Goal: Task Accomplishment & Management: Manage account settings

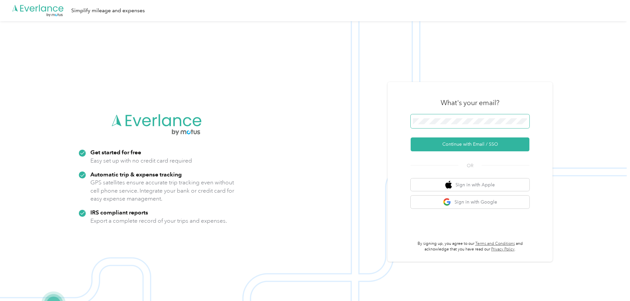
click at [484, 125] on span at bounding box center [470, 121] width 119 height 14
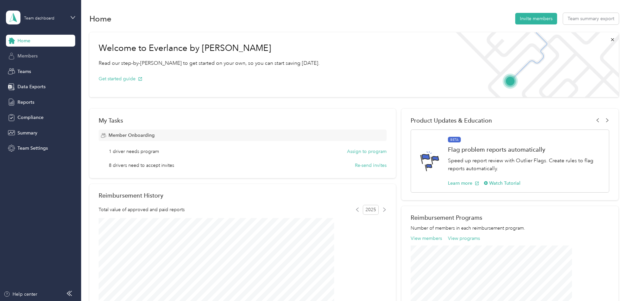
click at [40, 55] on div "Members" at bounding box center [40, 56] width 69 height 12
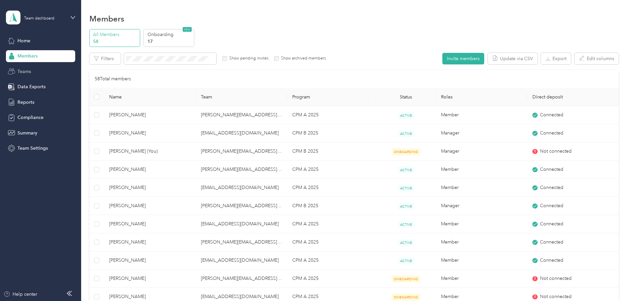
click at [20, 66] on div "Teams" at bounding box center [40, 71] width 69 height 12
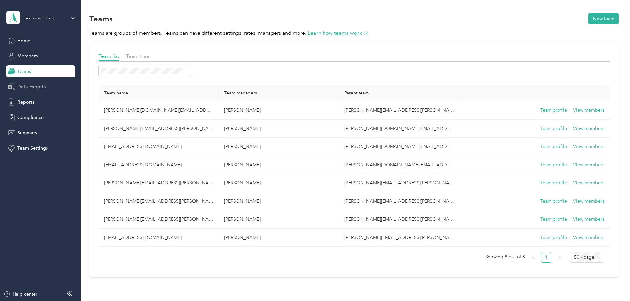
click at [36, 89] on span "Data Exports" at bounding box center [31, 86] width 28 height 7
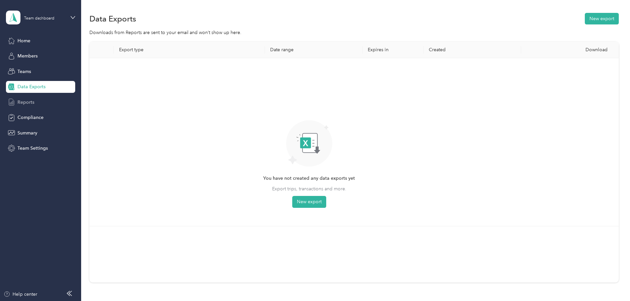
click at [54, 100] on div "Reports" at bounding box center [40, 102] width 69 height 12
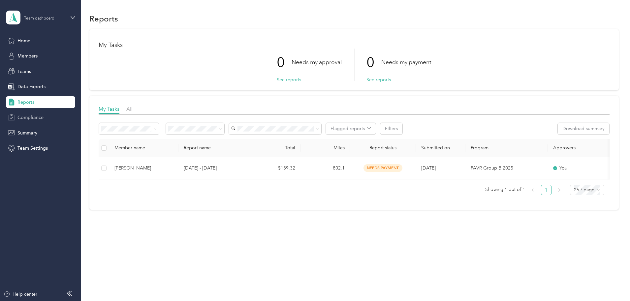
click at [34, 116] on span "Compliance" at bounding box center [30, 117] width 26 height 7
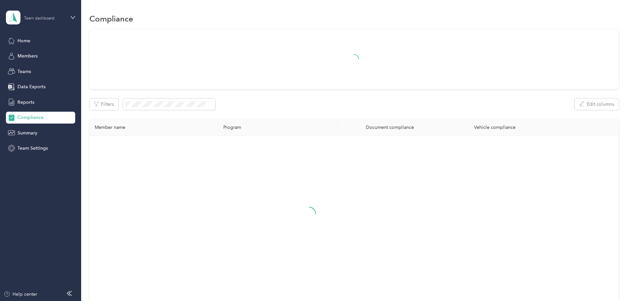
click at [52, 20] on div "Team dashboard" at bounding box center [39, 18] width 30 height 4
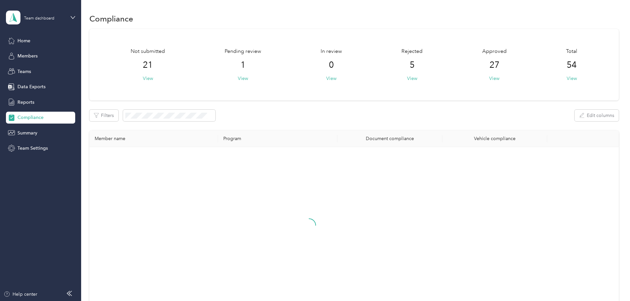
click at [40, 67] on div "Personal dashboard" at bounding box center [33, 66] width 42 height 7
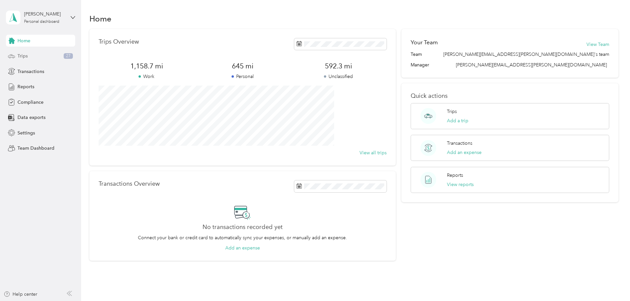
click at [32, 60] on div "Trips 27" at bounding box center [40, 56] width 69 height 12
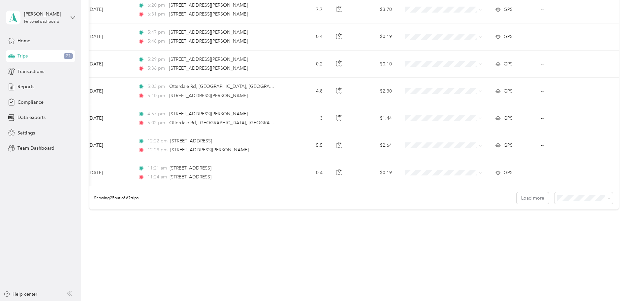
scroll to position [0, 107]
click at [517, 201] on button "Load more" at bounding box center [533, 198] width 32 height 12
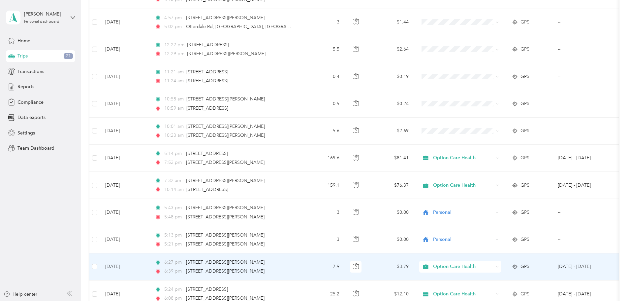
scroll to position [693, 0]
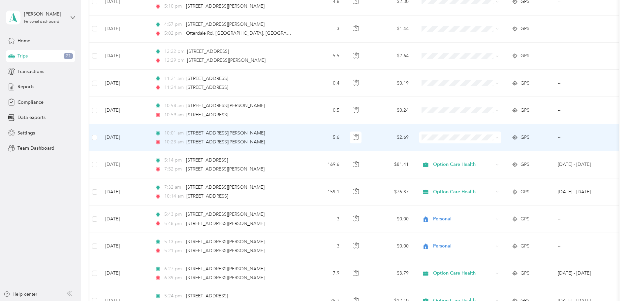
click at [487, 159] on span "Personal" at bounding box center [510, 161] width 61 height 7
click at [359, 134] on icon "button" at bounding box center [356, 137] width 6 height 6
click at [359, 135] on icon "button" at bounding box center [356, 137] width 6 height 6
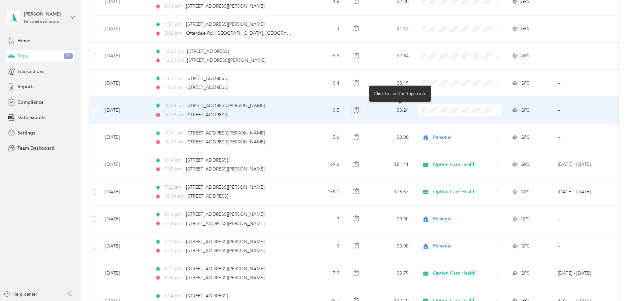
click at [359, 107] on icon "button" at bounding box center [356, 110] width 6 height 6
click at [480, 133] on span "Personal" at bounding box center [510, 131] width 61 height 7
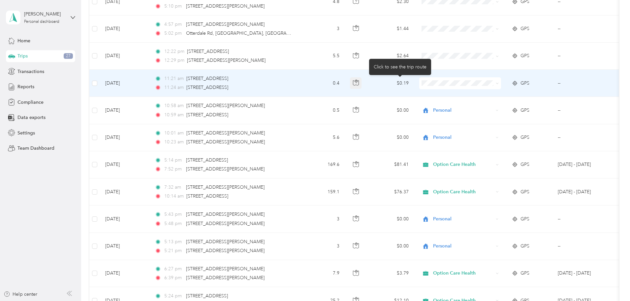
click at [359, 83] on icon "button" at bounding box center [356, 83] width 6 height 6
click at [483, 107] on span "Personal" at bounding box center [510, 107] width 61 height 7
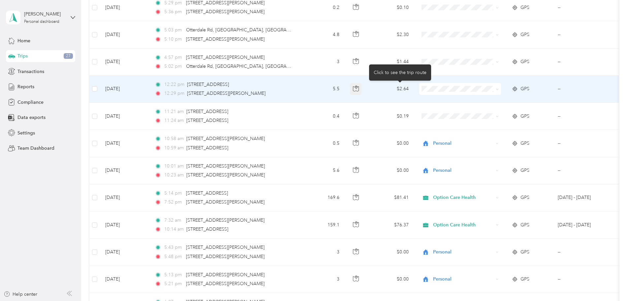
click at [359, 90] on icon "button" at bounding box center [356, 88] width 6 height 6
click at [493, 113] on li "Personal" at bounding box center [504, 111] width 82 height 12
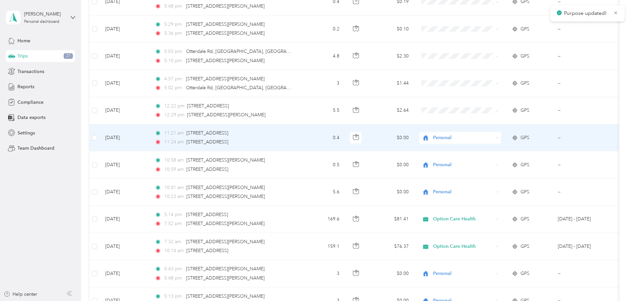
scroll to position [627, 0]
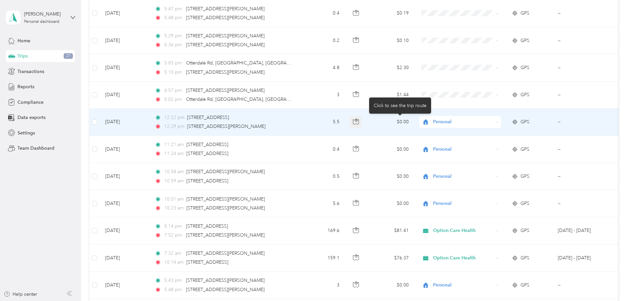
click at [362, 123] on button "button" at bounding box center [356, 122] width 12 height 12
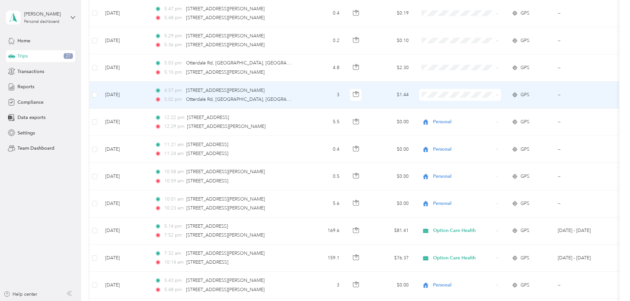
click at [484, 99] on span at bounding box center [460, 95] width 82 height 12
click at [362, 97] on button "button" at bounding box center [356, 95] width 12 height 12
click at [484, 121] on li "Personal" at bounding box center [504, 119] width 82 height 12
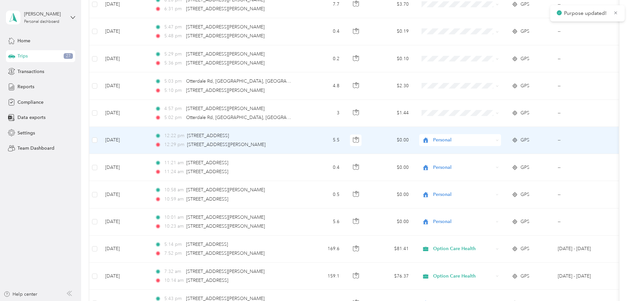
scroll to position [594, 0]
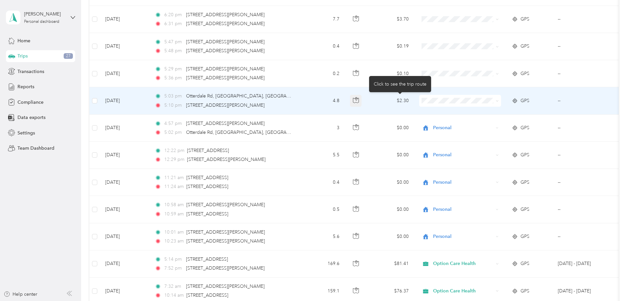
click at [362, 104] on button "button" at bounding box center [356, 101] width 12 height 12
click at [484, 123] on span "Personal" at bounding box center [510, 124] width 61 height 7
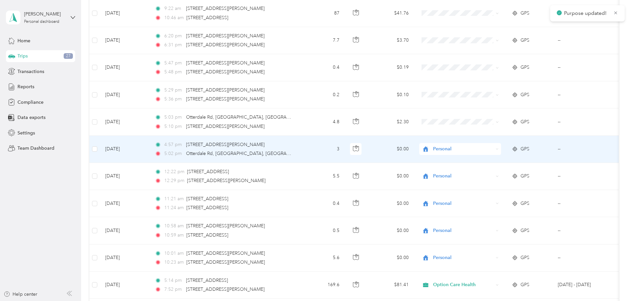
scroll to position [561, 0]
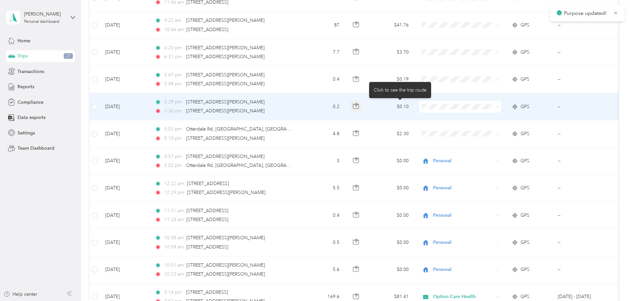
click at [357, 104] on icon "button" at bounding box center [356, 104] width 1 height 1
click at [481, 127] on span "Personal" at bounding box center [510, 128] width 61 height 7
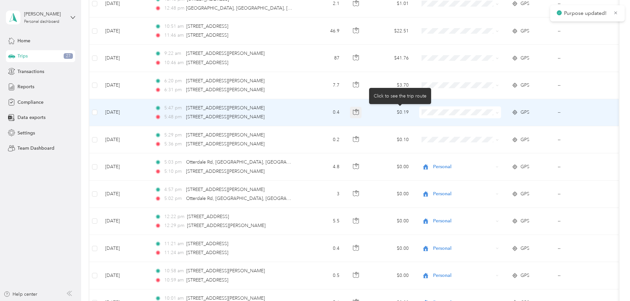
click at [362, 113] on button "button" at bounding box center [356, 113] width 12 height 12
click at [359, 111] on icon "button" at bounding box center [356, 112] width 6 height 6
click at [483, 135] on span "Personal" at bounding box center [510, 136] width 61 height 7
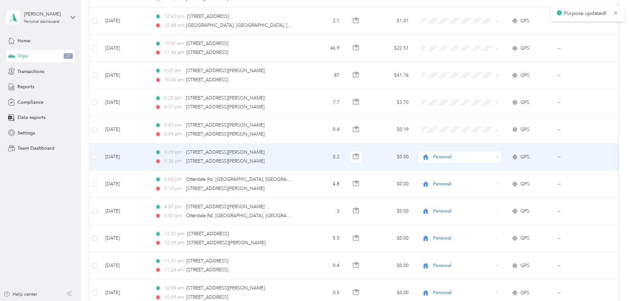
scroll to position [495, 0]
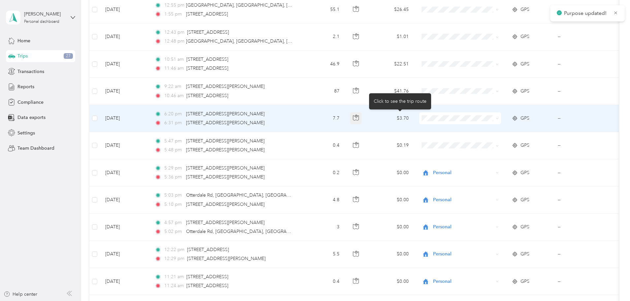
click at [359, 116] on icon "button" at bounding box center [356, 117] width 6 height 6
click at [489, 141] on span "Personal" at bounding box center [510, 142] width 61 height 7
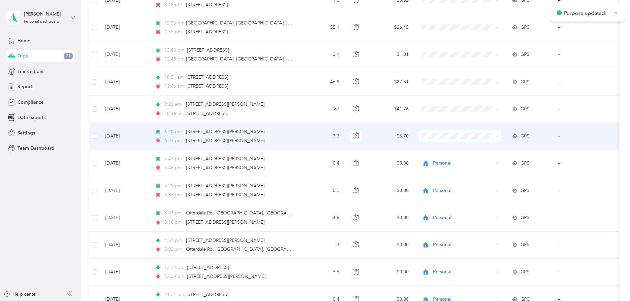
scroll to position [462, 0]
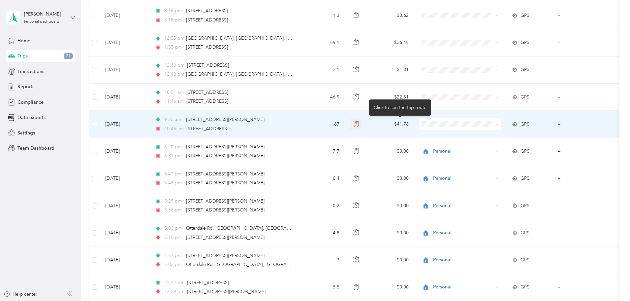
click at [359, 122] on icon "button" at bounding box center [356, 123] width 6 height 6
click at [491, 138] on li "Option Care Health" at bounding box center [504, 137] width 82 height 12
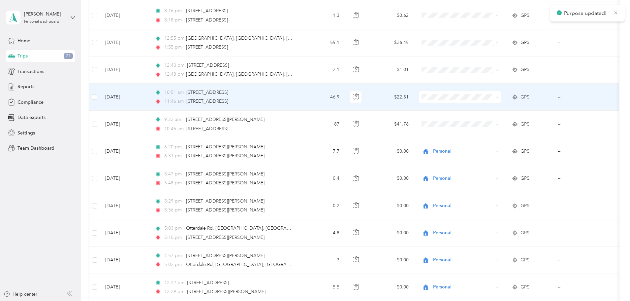
click at [467, 97] on span at bounding box center [460, 97] width 82 height 12
click at [482, 107] on span "Option Care Health" at bounding box center [510, 109] width 61 height 7
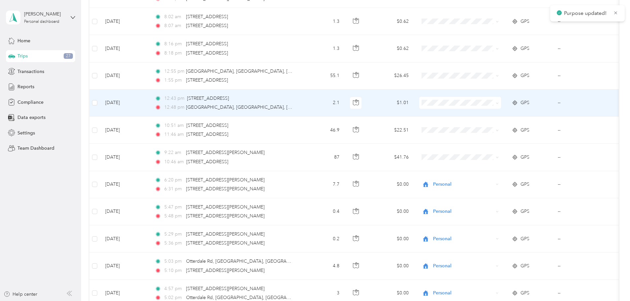
click at [466, 99] on span at bounding box center [460, 103] width 82 height 12
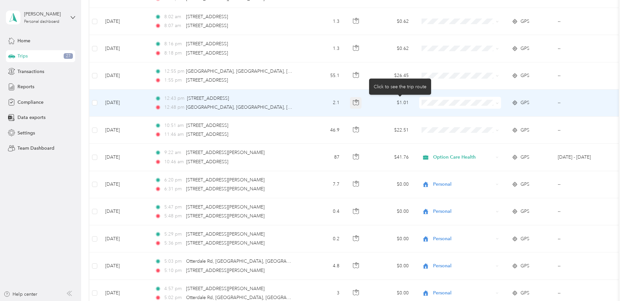
click at [359, 102] on icon "button" at bounding box center [356, 102] width 6 height 5
click at [359, 102] on icon "button" at bounding box center [356, 102] width 6 height 6
click at [490, 126] on span "Personal" at bounding box center [510, 126] width 61 height 7
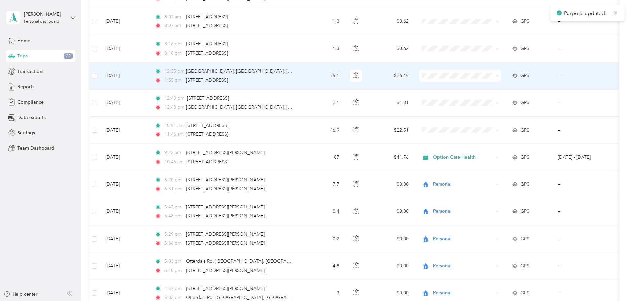
click at [479, 85] on span "Option Care Health" at bounding box center [504, 87] width 73 height 7
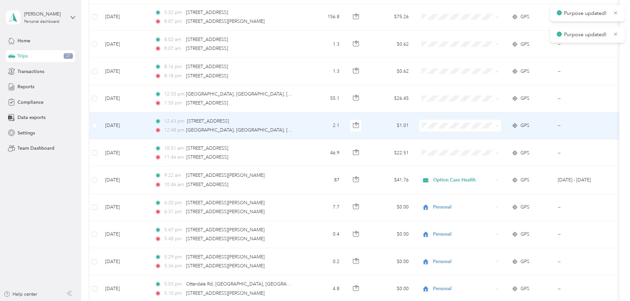
scroll to position [396, 0]
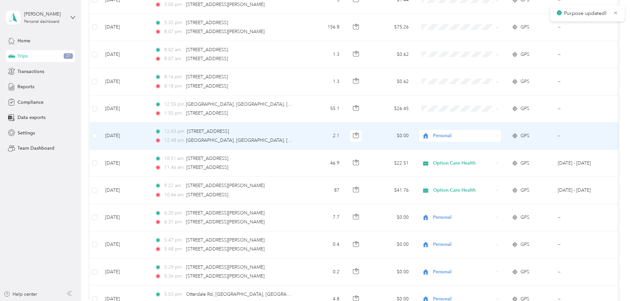
click at [480, 136] on span "Personal" at bounding box center [463, 135] width 60 height 7
click at [487, 149] on li "Option Care Health" at bounding box center [504, 148] width 82 height 12
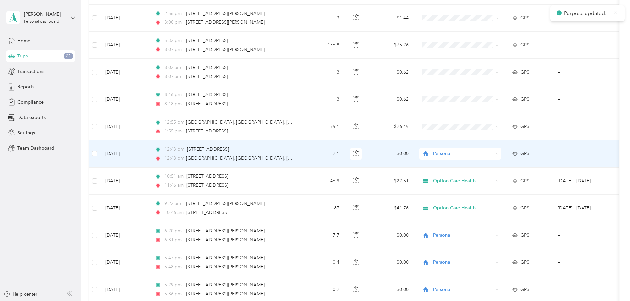
scroll to position [363, 0]
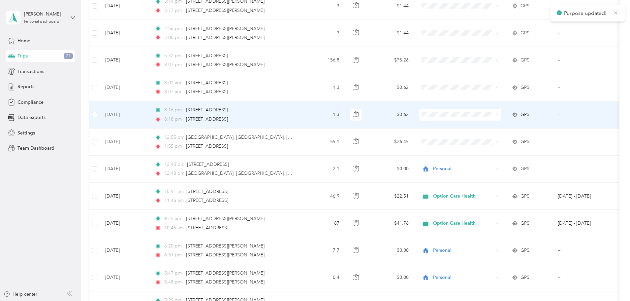
click at [482, 124] on span "Option Care Health" at bounding box center [510, 124] width 61 height 7
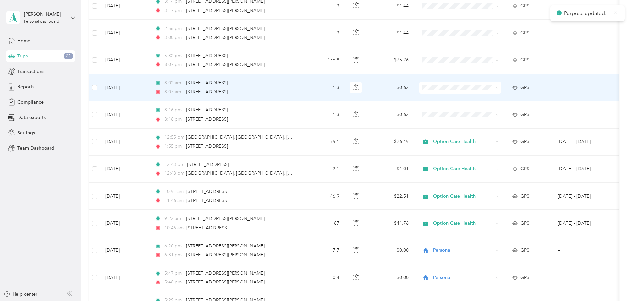
click at [475, 98] on icon at bounding box center [472, 97] width 8 height 5
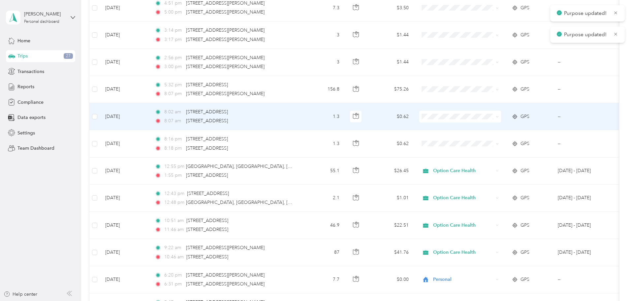
scroll to position [330, 0]
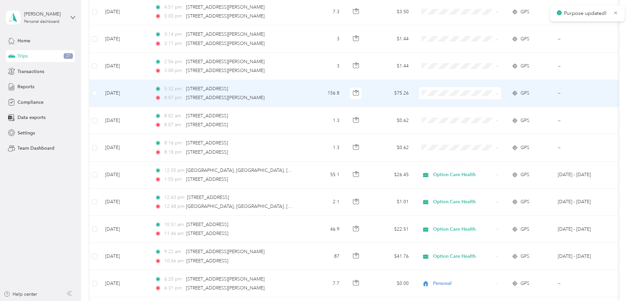
click at [481, 103] on span "Option Care Health" at bounding box center [510, 103] width 61 height 7
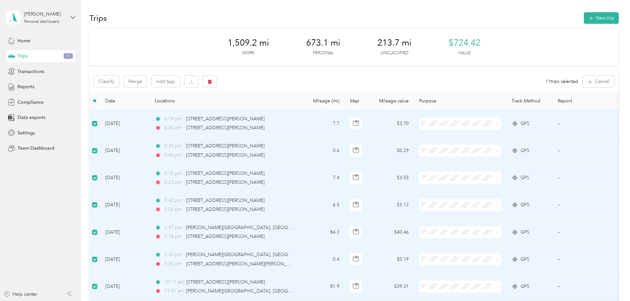
scroll to position [0, 0]
click at [501, 120] on span at bounding box center [460, 124] width 82 height 12
click at [212, 84] on icon "button" at bounding box center [210, 82] width 4 height 4
click at [298, 109] on button "Yes" at bounding box center [304, 109] width 13 height 11
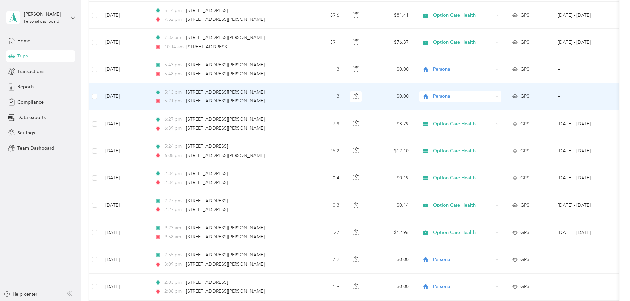
scroll to position [561, 0]
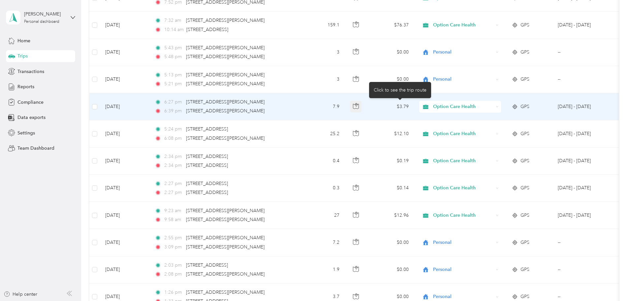
click at [359, 104] on icon "button" at bounding box center [356, 106] width 6 height 6
click at [359, 105] on icon "button" at bounding box center [356, 106] width 6 height 6
click at [494, 110] on div "Option Care Health" at bounding box center [460, 107] width 82 height 12
click at [491, 129] on span "Personal" at bounding box center [510, 128] width 61 height 7
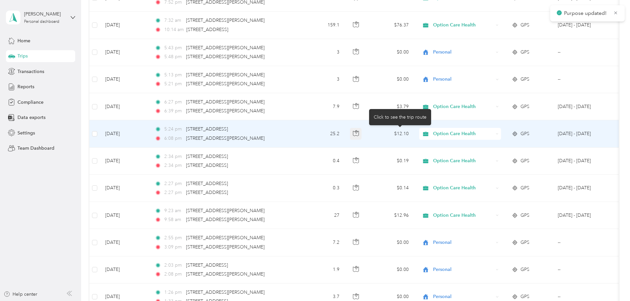
click at [359, 133] on icon "button" at bounding box center [356, 133] width 6 height 6
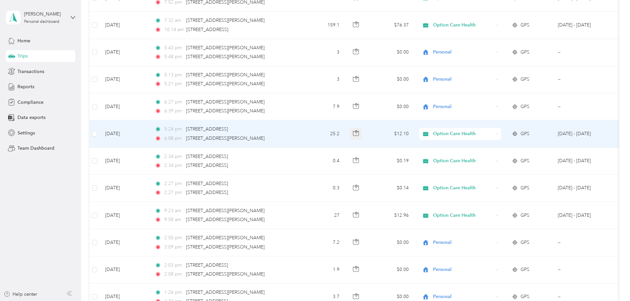
click at [359, 132] on icon "button" at bounding box center [356, 133] width 6 height 6
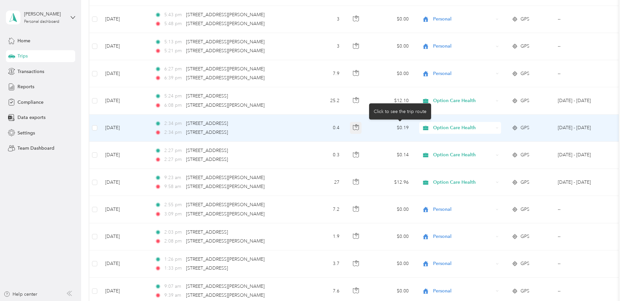
click at [362, 124] on button "button" at bounding box center [356, 128] width 12 height 12
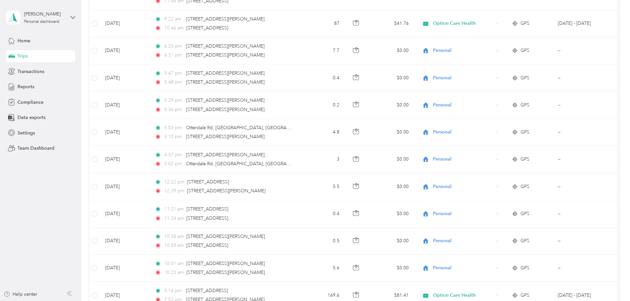
scroll to position [0, 0]
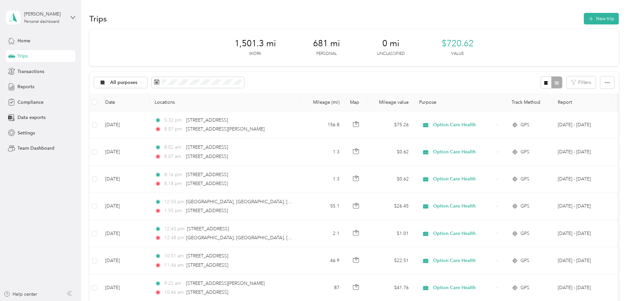
click at [478, 35] on div "1,501.3 mi Work 681 mi Personal 0 mi Unclassified $720.62 Value" at bounding box center [353, 47] width 529 height 37
click at [38, 70] on span "Transactions" at bounding box center [30, 71] width 27 height 7
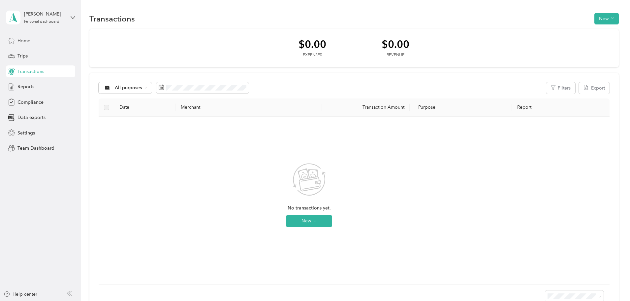
click at [42, 44] on div "Home" at bounding box center [40, 41] width 69 height 12
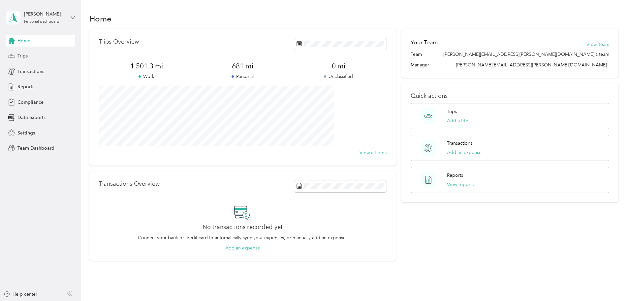
click at [36, 55] on div "Trips" at bounding box center [40, 56] width 69 height 12
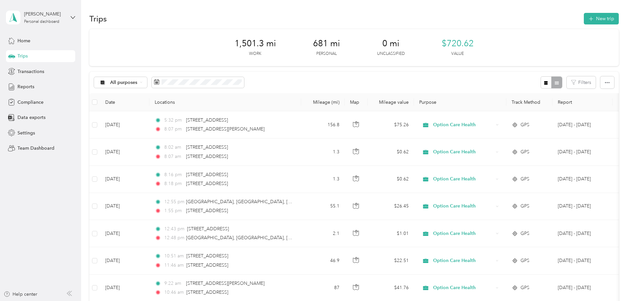
click at [25, 78] on div "Home Trips Transactions Reports Compliance Data exports Settings Team Dashboard" at bounding box center [40, 94] width 69 height 119
click at [26, 84] on span "Reports" at bounding box center [25, 86] width 17 height 7
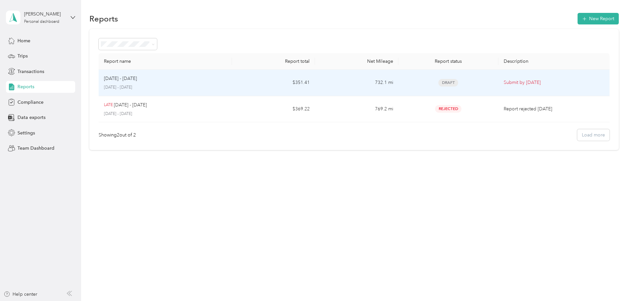
click at [187, 85] on p "[DATE] - [DATE]" at bounding box center [165, 87] width 123 height 6
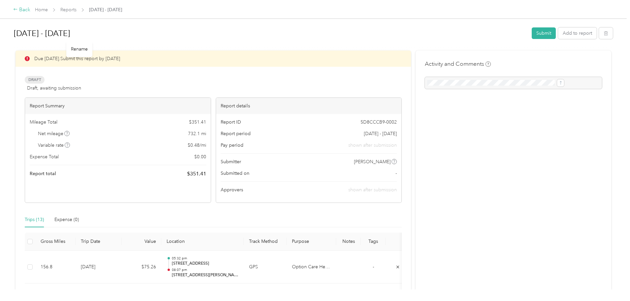
click at [30, 10] on div "Back" at bounding box center [21, 10] width 17 height 8
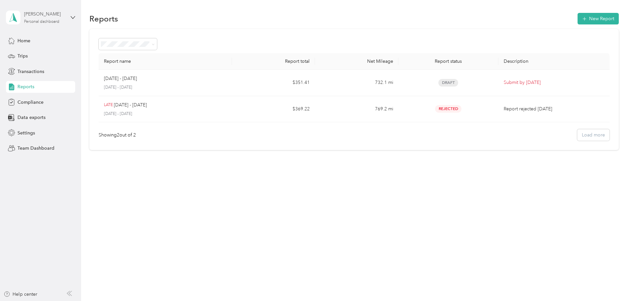
click at [40, 12] on div "[PERSON_NAME]" at bounding box center [44, 14] width 41 height 7
click at [46, 55] on div "Team dashboard" at bounding box center [113, 54] width 204 height 12
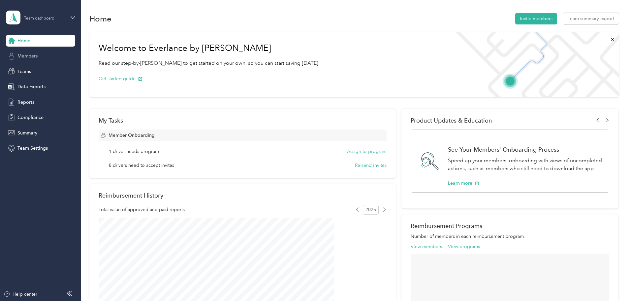
click at [49, 56] on div "Members" at bounding box center [40, 56] width 69 height 12
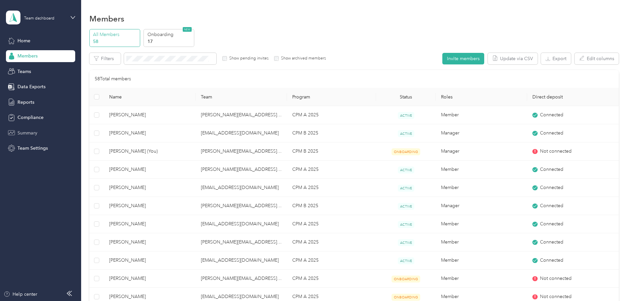
click at [31, 132] on span "Summary" at bounding box center [27, 132] width 20 height 7
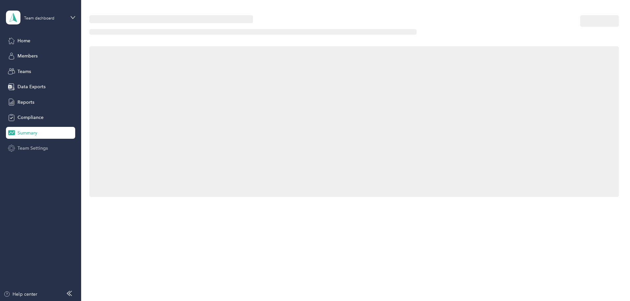
click at [34, 147] on span "Team Settings" at bounding box center [32, 147] width 30 height 7
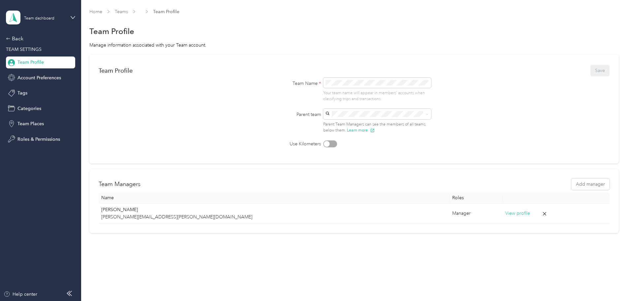
click at [48, 117] on div "Back TEAM SETTINGS Team Profile Account Preferences Tags Categories Team Places…" at bounding box center [40, 90] width 69 height 110
click at [14, 37] on div "Back" at bounding box center [39, 39] width 66 height 8
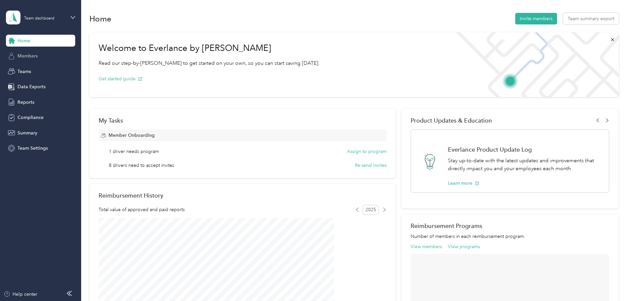
click at [38, 56] on span "Members" at bounding box center [27, 55] width 20 height 7
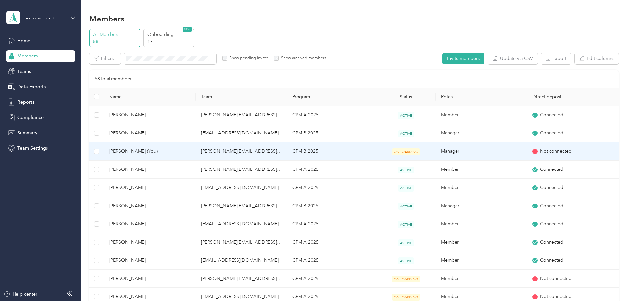
click at [398, 151] on span "ONBOARDING" at bounding box center [406, 151] width 29 height 7
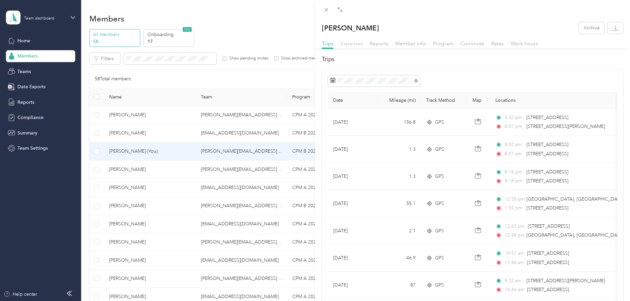
click at [351, 44] on span "Expenses" at bounding box center [351, 43] width 22 height 6
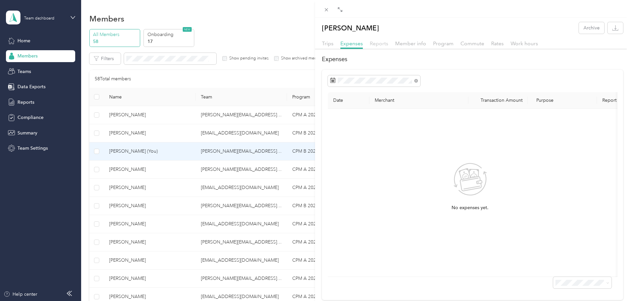
click at [381, 43] on span "Reports" at bounding box center [379, 43] width 18 height 6
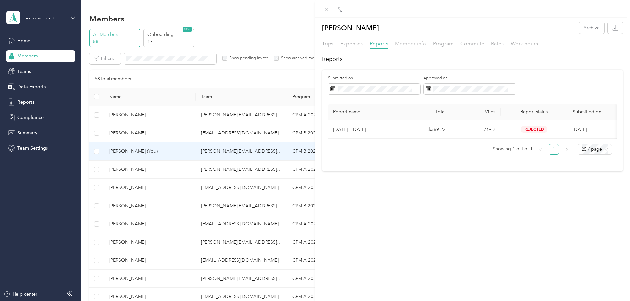
click at [400, 44] on span "Member info" at bounding box center [410, 43] width 31 height 6
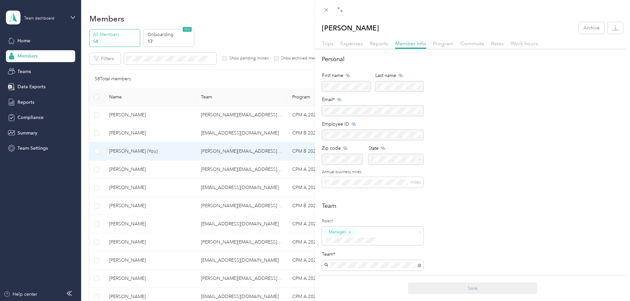
click at [440, 48] on div "Trips Expenses Reports Member info Program Commute Rates Work hours" at bounding box center [472, 45] width 315 height 10
click at [446, 48] on div "Trips Expenses Reports Member info Program Commute Rates Work hours" at bounding box center [472, 45] width 315 height 10
click at [445, 46] on span "Program" at bounding box center [443, 43] width 20 height 6
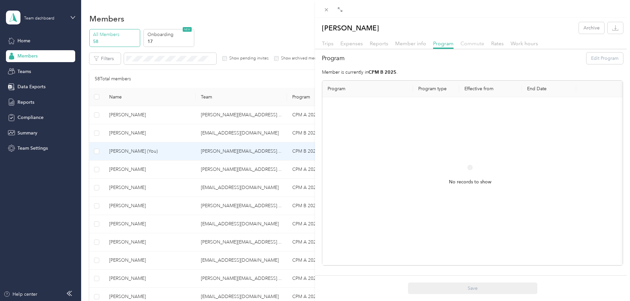
click at [464, 45] on span "Commute" at bounding box center [473, 43] width 24 height 6
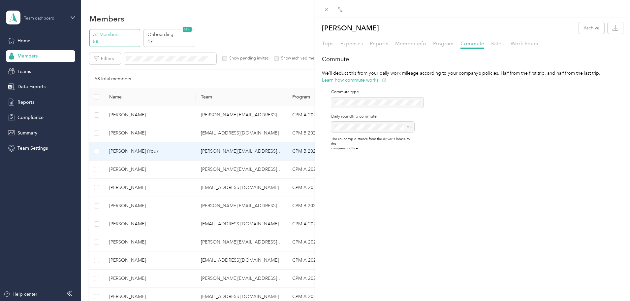
click at [501, 42] on span "Rates" at bounding box center [497, 43] width 13 height 6
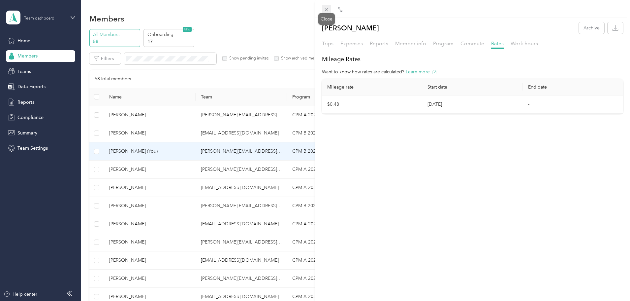
click at [325, 12] on icon at bounding box center [327, 10] width 6 height 6
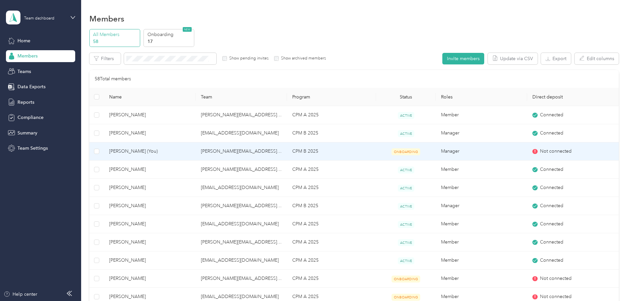
click at [540, 153] on span "Not connected" at bounding box center [556, 150] width 32 height 7
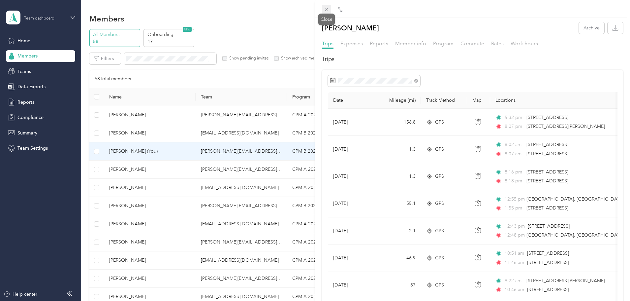
click at [327, 12] on icon at bounding box center [327, 10] width 6 height 6
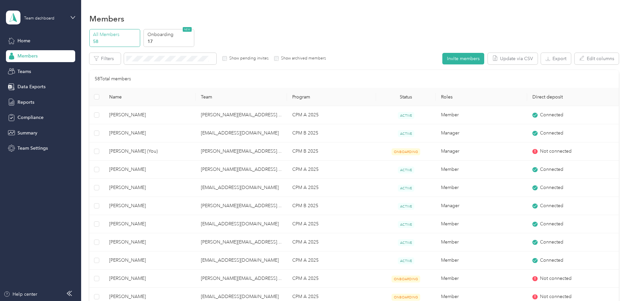
drag, startPoint x: 36, startPoint y: 28, endPoint x: 41, endPoint y: 21, distance: 7.8
click at [40, 22] on div at bounding box center [315, 150] width 630 height 301
click at [41, 21] on div "Team dashboard" at bounding box center [35, 18] width 59 height 14
click at [33, 67] on div "Personal dashboard" at bounding box center [33, 69] width 42 height 7
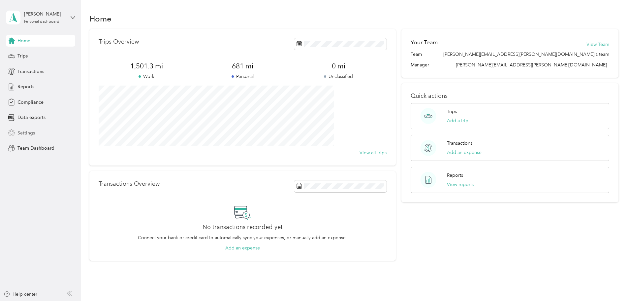
click at [36, 135] on div "Settings" at bounding box center [40, 133] width 69 height 12
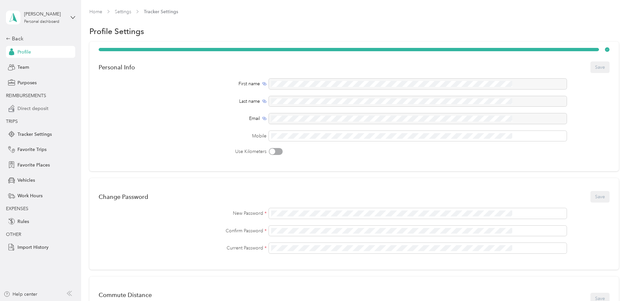
click at [43, 109] on span "Direct deposit" at bounding box center [32, 108] width 31 height 7
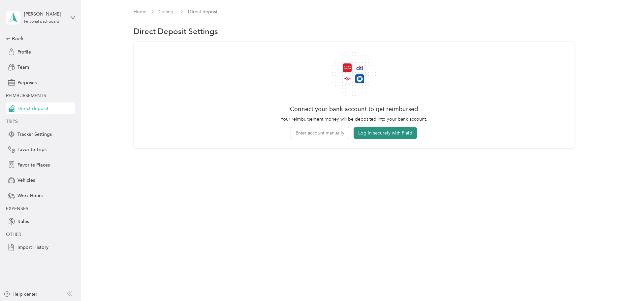
click at [370, 135] on button "Log in securely with Plaid" at bounding box center [385, 133] width 63 height 12
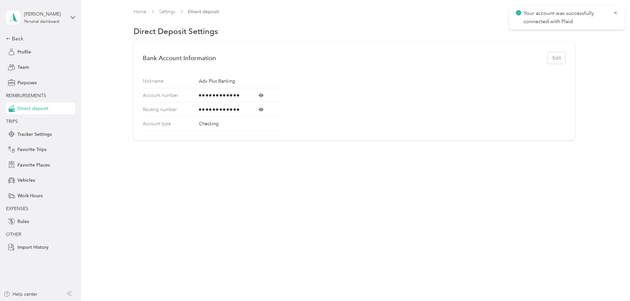
click at [621, 13] on div "Your account was successfully connected with Plaid" at bounding box center [566, 17] width 115 height 24
click at [34, 20] on div "Personal dashboard" at bounding box center [41, 22] width 35 height 4
click at [42, 59] on div "Team dashboard Personal dashboard Log out" at bounding box center [113, 69] width 204 height 42
click at [48, 13] on div "[PERSON_NAME]" at bounding box center [44, 14] width 41 height 7
click at [45, 55] on div "Team dashboard" at bounding box center [113, 54] width 204 height 12
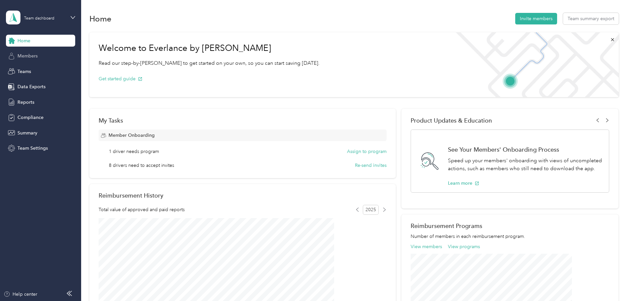
click at [29, 54] on span "Members" at bounding box center [27, 55] width 20 height 7
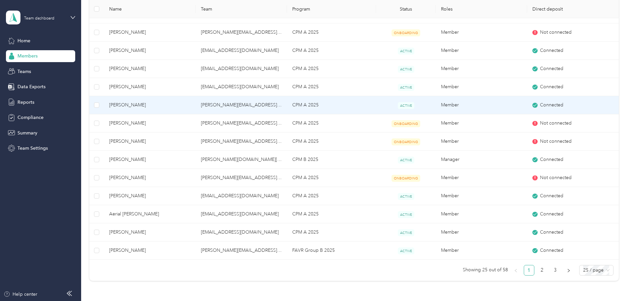
scroll to position [354, 0]
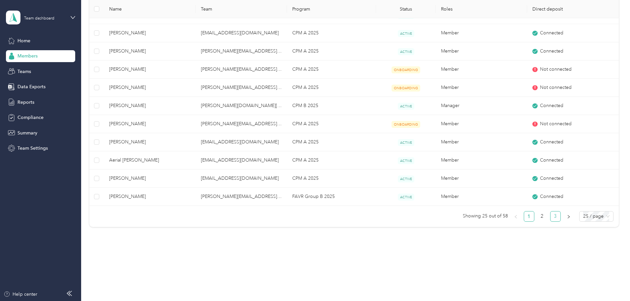
click at [551, 215] on link "3" at bounding box center [556, 216] width 10 height 10
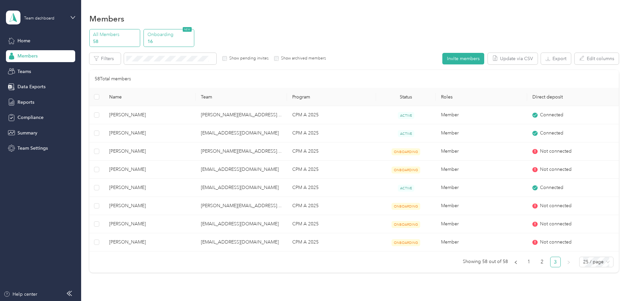
click at [192, 40] on p "16" at bounding box center [169, 41] width 45 height 7
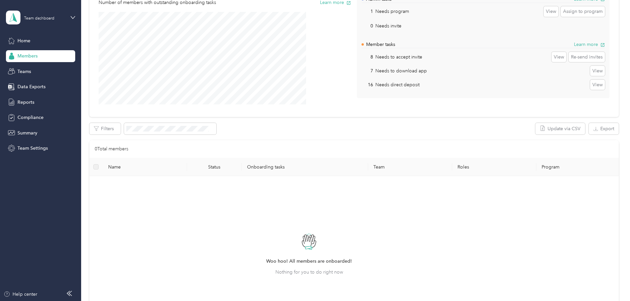
scroll to position [99, 0]
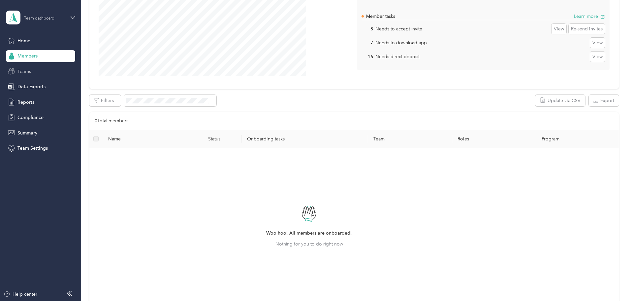
click at [45, 73] on div "Teams" at bounding box center [40, 71] width 69 height 12
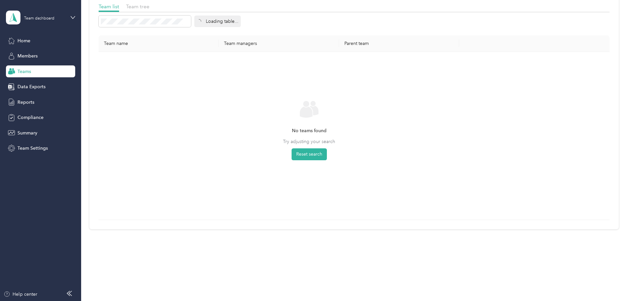
scroll to position [48, 0]
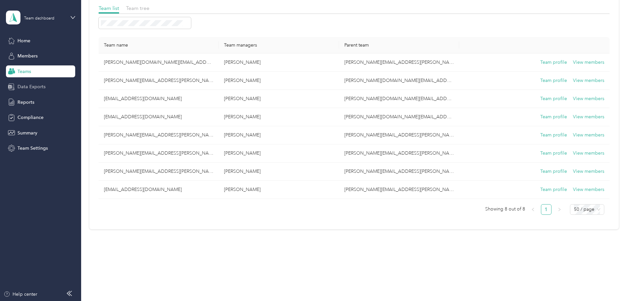
click at [51, 87] on div "Data Exports" at bounding box center [40, 87] width 69 height 12
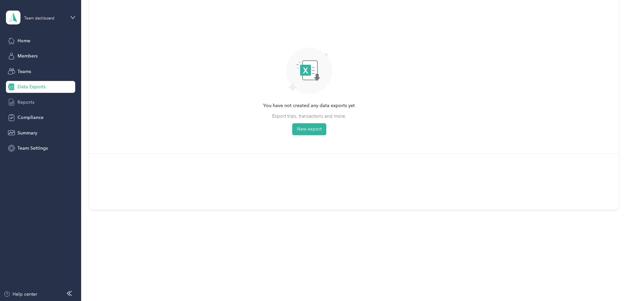
click at [35, 101] on div "Reports" at bounding box center [40, 102] width 69 height 12
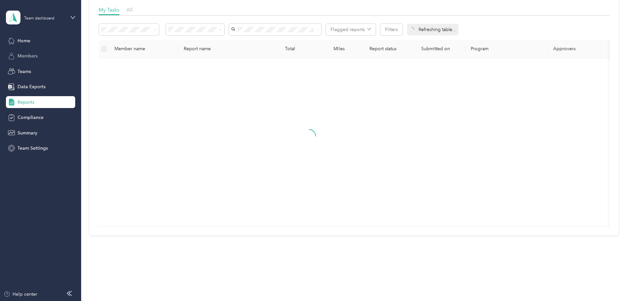
click at [40, 58] on div "Members" at bounding box center [40, 56] width 69 height 12
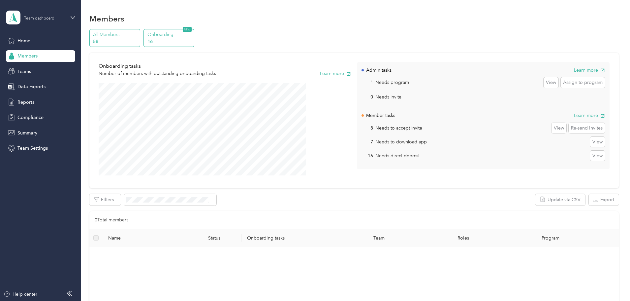
click at [138, 31] on p "All Members" at bounding box center [115, 34] width 45 height 7
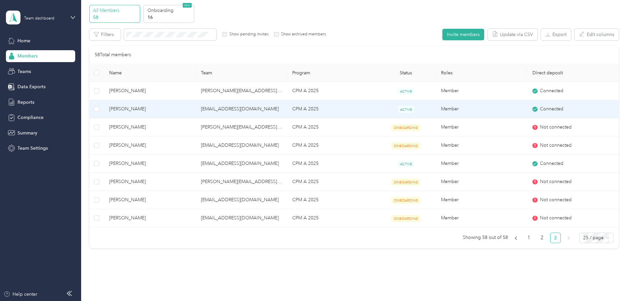
scroll to position [13, 0]
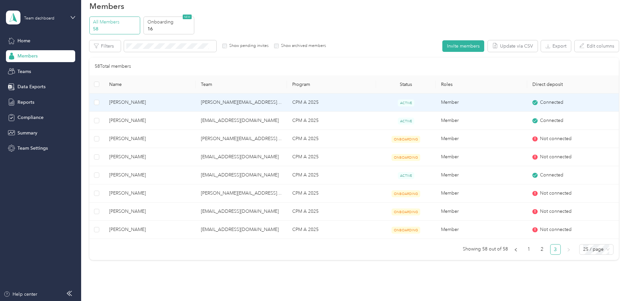
click at [161, 101] on span "[PERSON_NAME]" at bounding box center [149, 102] width 81 height 7
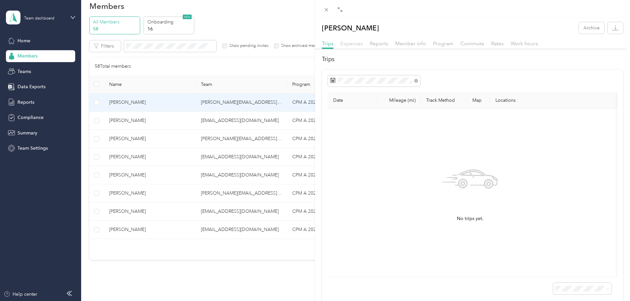
click at [343, 42] on span "Expenses" at bounding box center [351, 43] width 22 height 6
click at [373, 47] on div "Reports" at bounding box center [379, 44] width 18 height 8
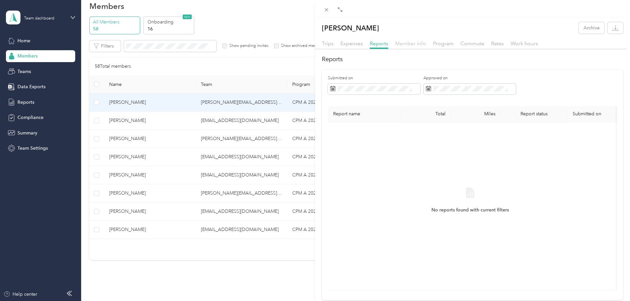
click at [400, 42] on span "Member info" at bounding box center [410, 43] width 31 height 6
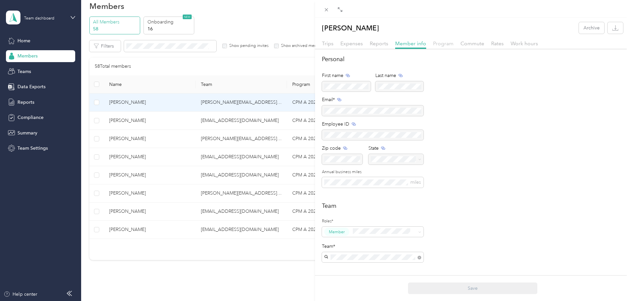
click at [441, 44] on span "Program" at bounding box center [443, 43] width 20 height 6
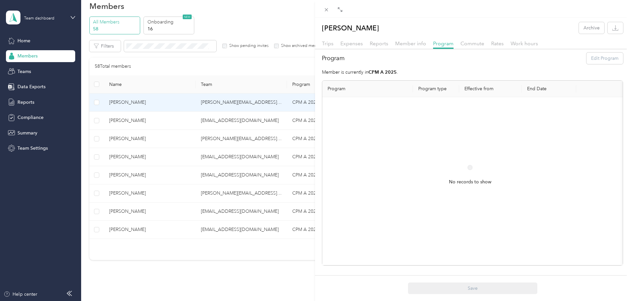
click at [473, 39] on div "[PERSON_NAME] Archive Trips Expenses Reports Member info Program Commute Rates …" at bounding box center [472, 143] width 315 height 243
click at [473, 41] on span "Commute" at bounding box center [473, 43] width 24 height 6
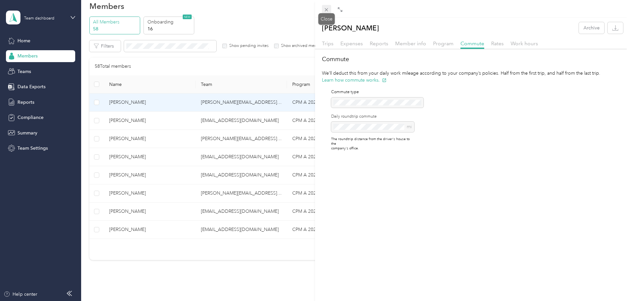
click at [328, 10] on icon at bounding box center [327, 10] width 6 height 6
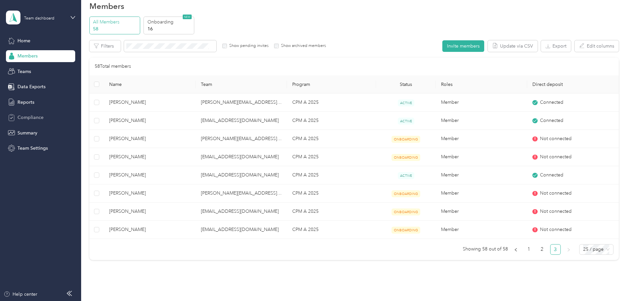
click at [35, 113] on div "Compliance" at bounding box center [40, 117] width 69 height 12
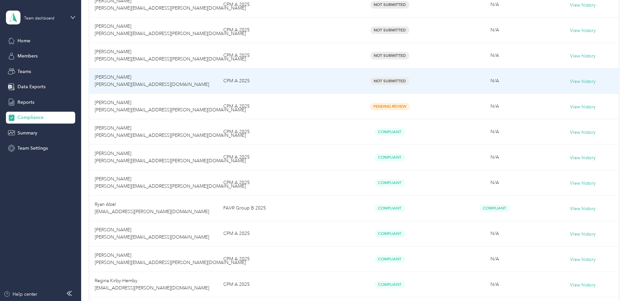
scroll to position [307, 0]
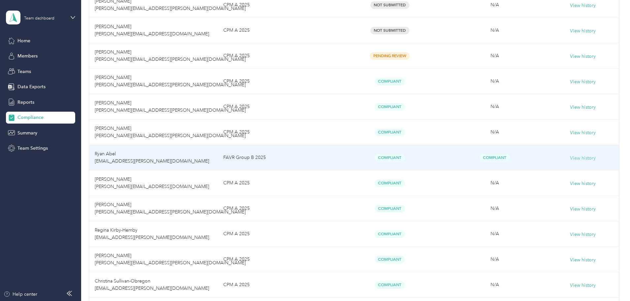
click at [570, 156] on button "View history" at bounding box center [583, 157] width 26 height 7
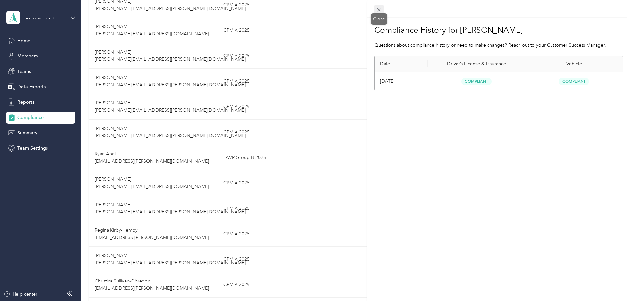
click at [380, 11] on icon at bounding box center [379, 10] width 6 height 6
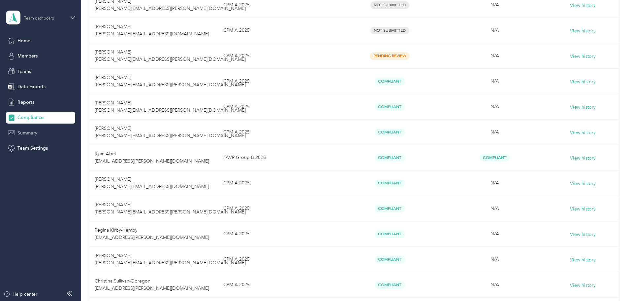
click at [39, 134] on div "Summary" at bounding box center [40, 133] width 69 height 12
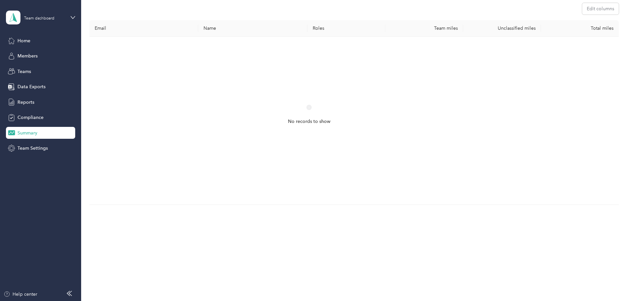
scroll to position [307, 0]
